Goal: Task Accomplishment & Management: Use online tool/utility

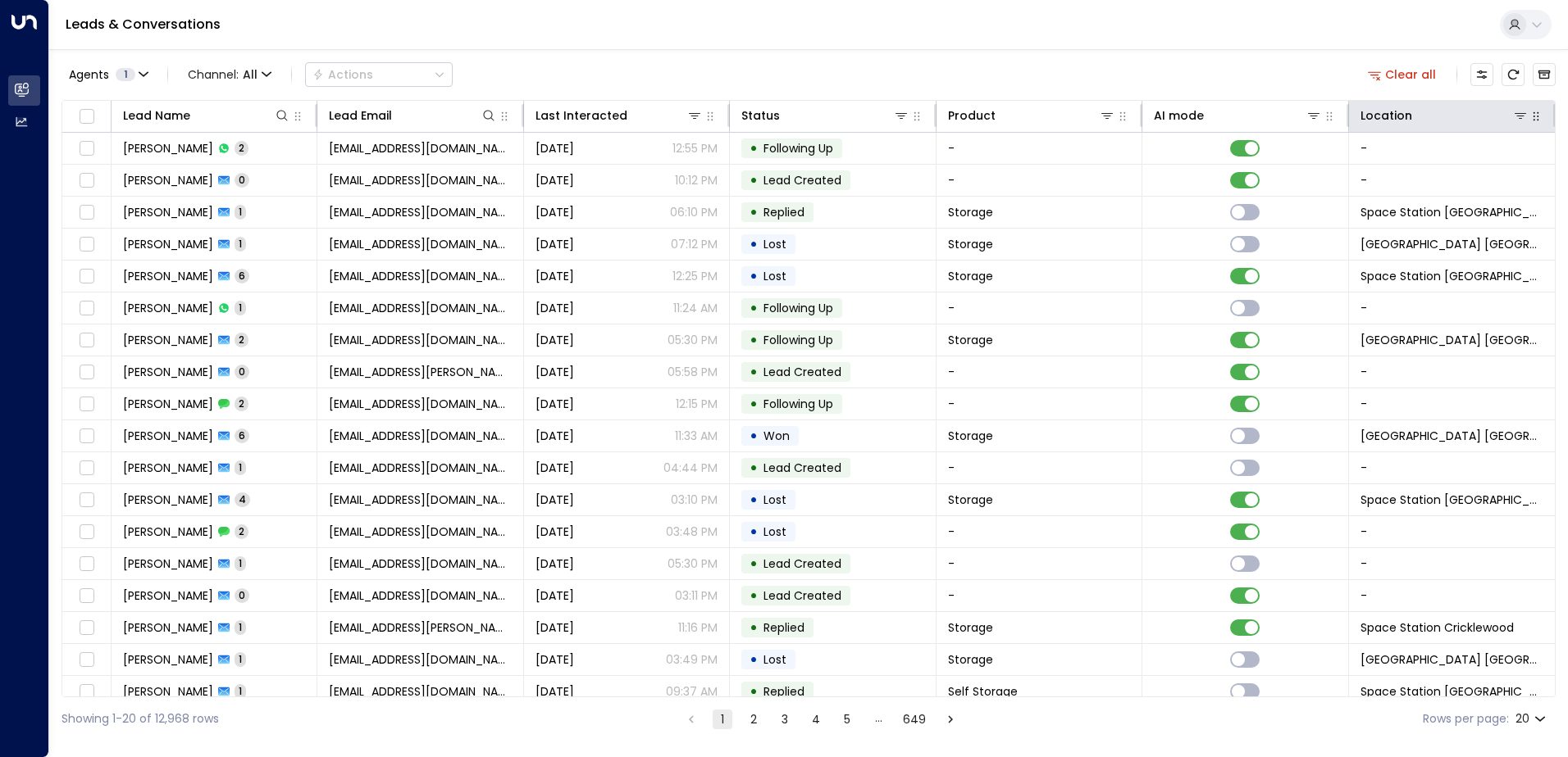
click at [1530, 118] on icon "button" at bounding box center [1537, 116] width 13 height 13
click at [1519, 121] on icon at bounding box center [1521, 115] width 13 height 13
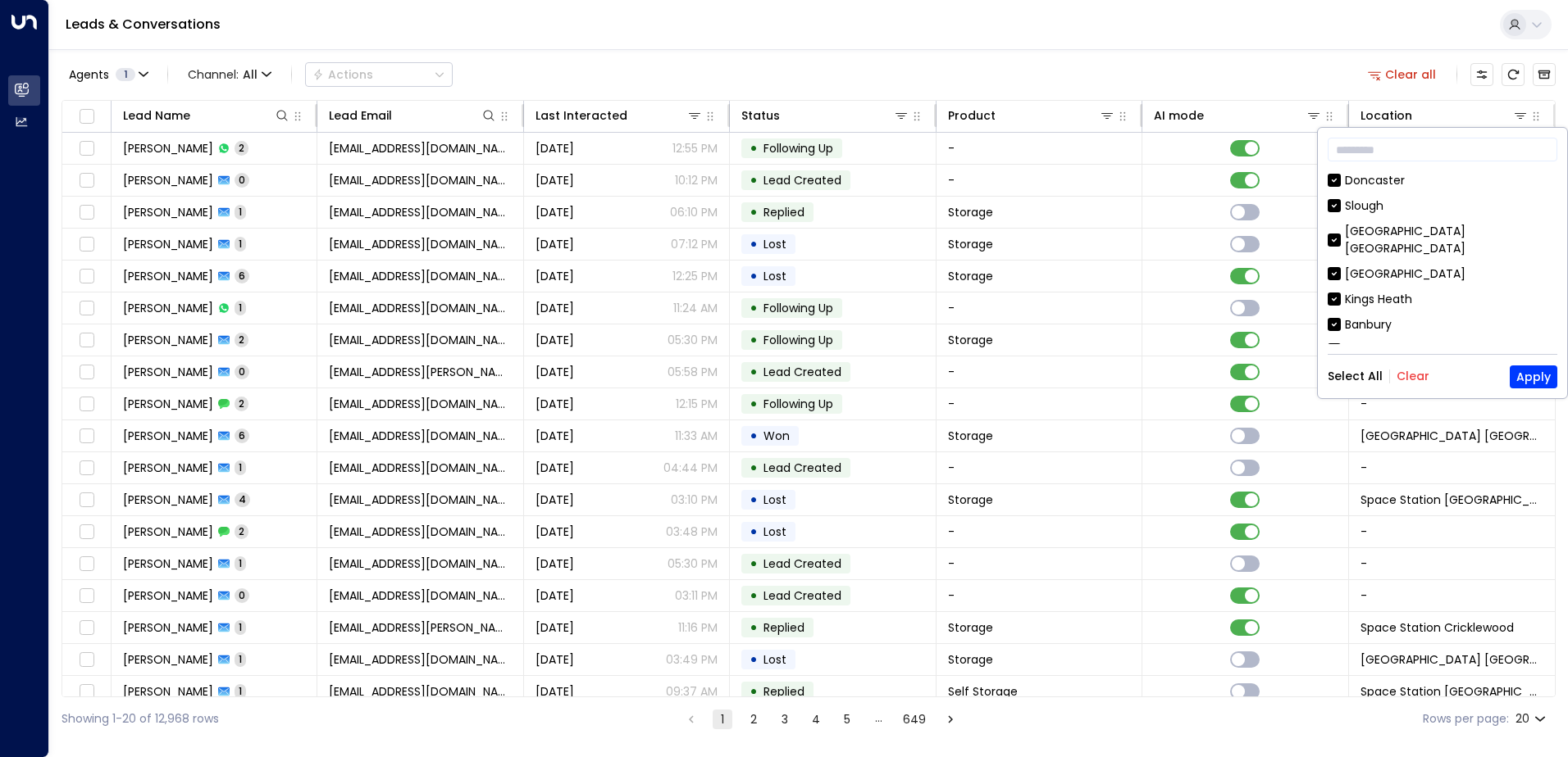
click at [1414, 370] on button "Clear" at bounding box center [1413, 377] width 33 height 13
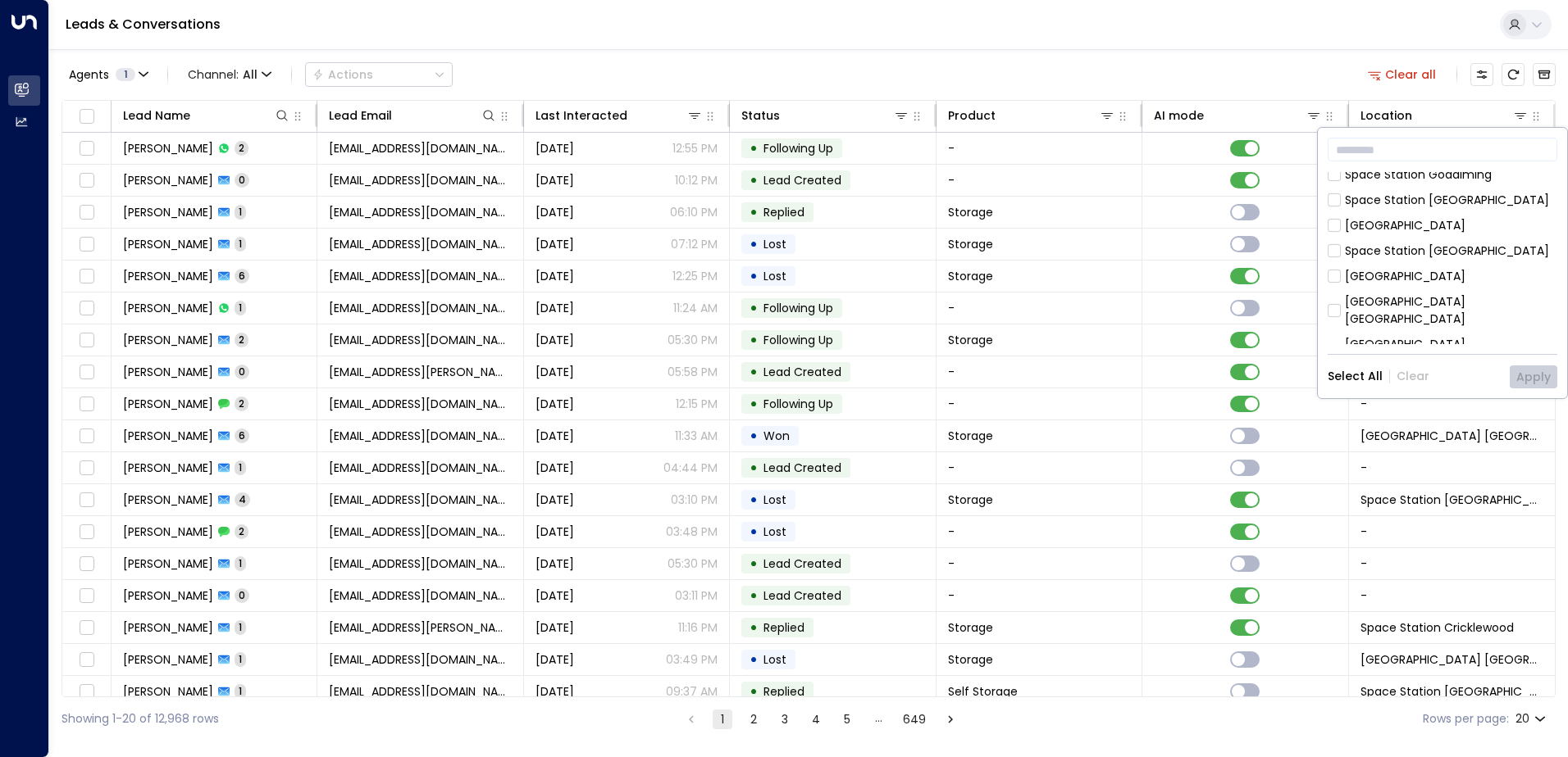
scroll to position [912, 0]
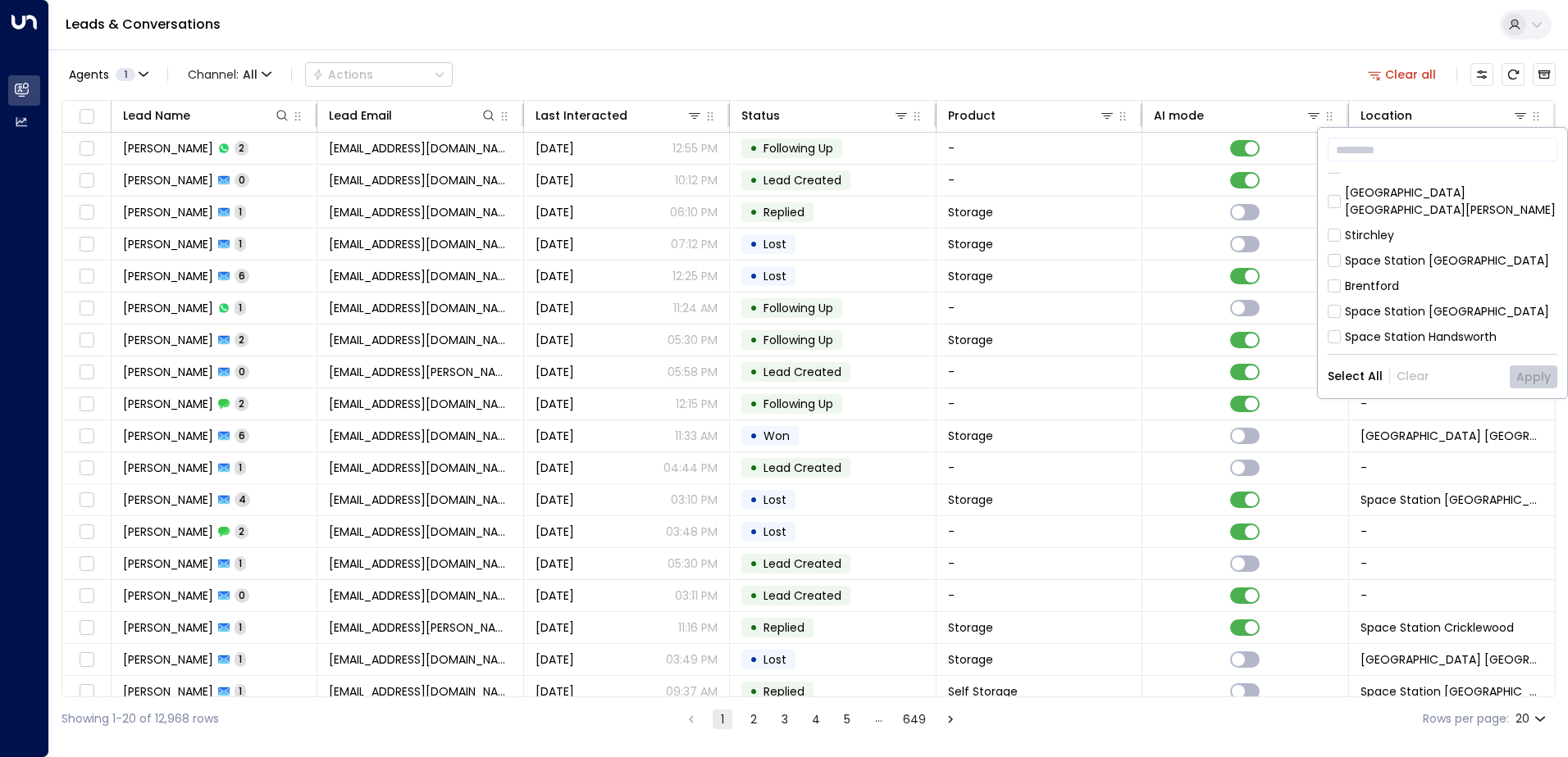
click at [1344, 431] on div "Space Station [GEOGRAPHIC_DATA]" at bounding box center [1442, 439] width 230 height 17
click at [1518, 380] on button "Apply" at bounding box center [1534, 377] width 47 height 23
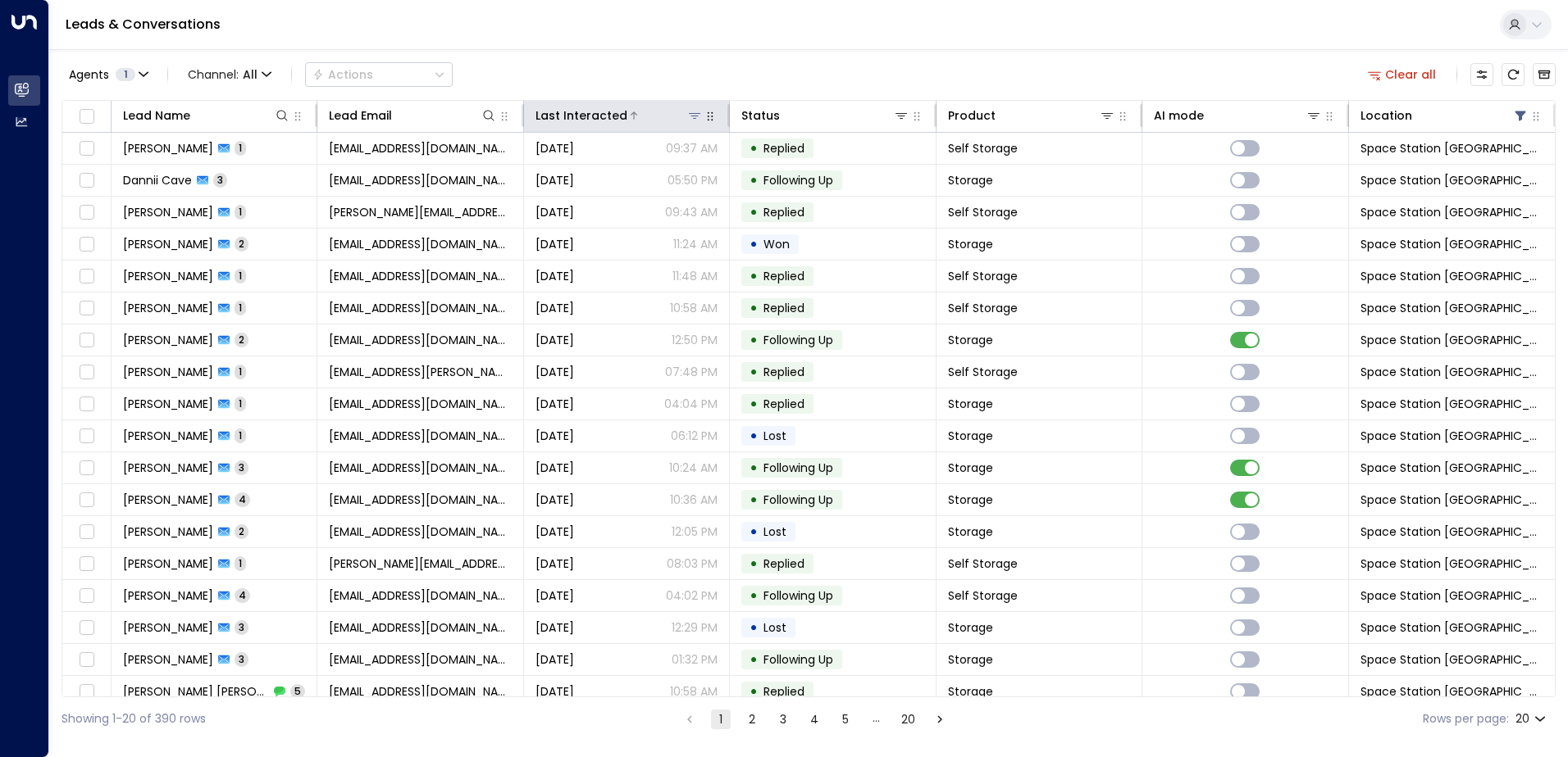
click at [613, 119] on div "Last Interacted" at bounding box center [581, 115] width 92 height 20
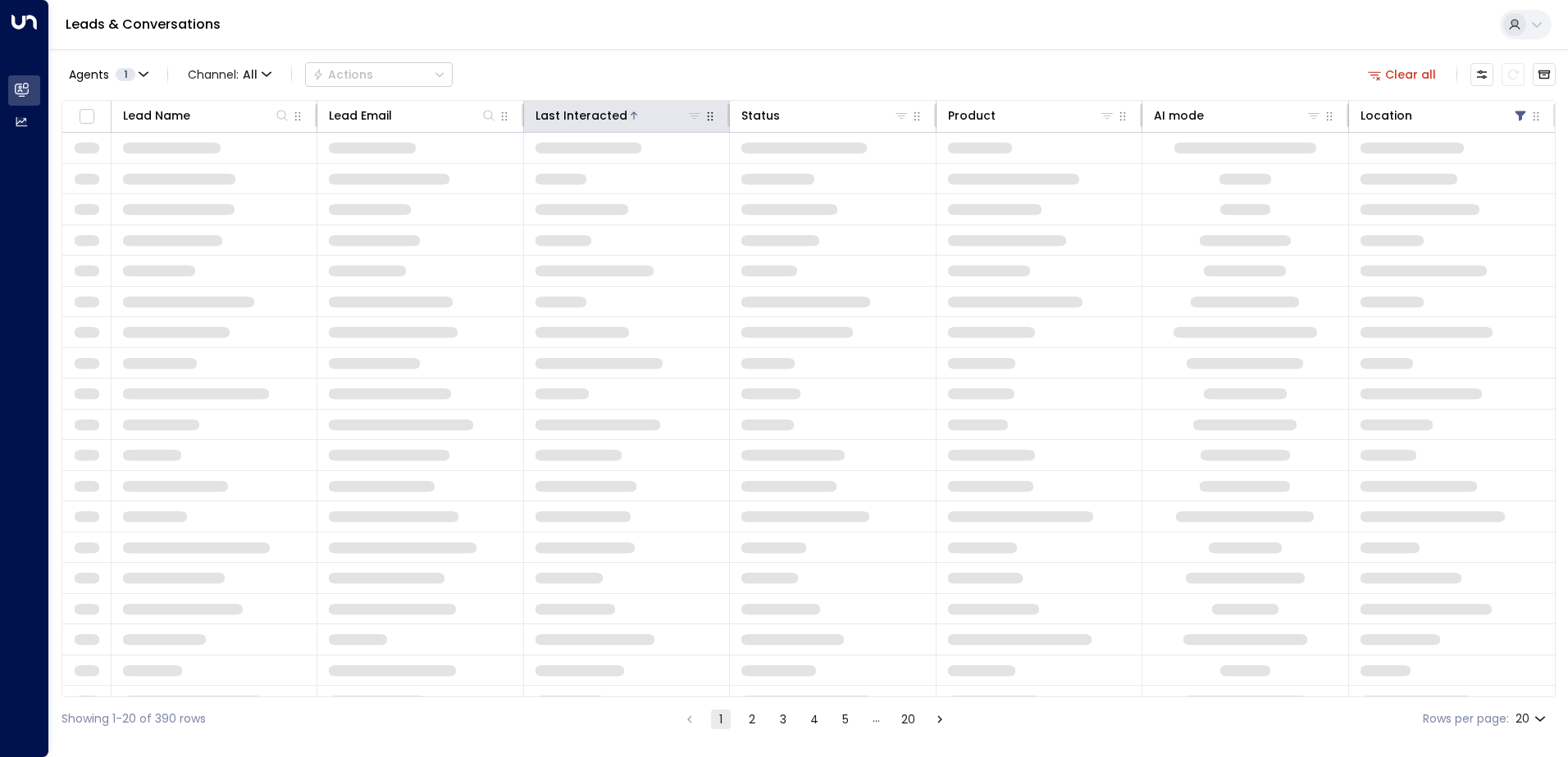
click at [610, 119] on div "Last Interacted" at bounding box center [581, 115] width 92 height 20
